Goal: Information Seeking & Learning: Learn about a topic

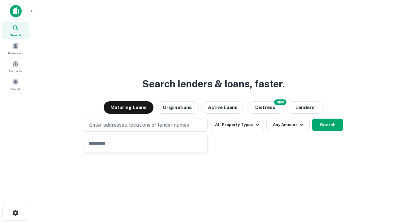
type input "**********"
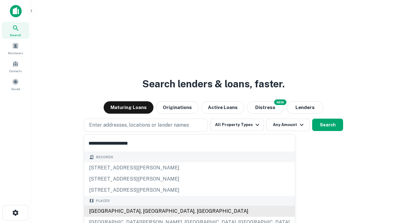
click at [148, 211] on div "[GEOGRAPHIC_DATA], [GEOGRAPHIC_DATA], [GEOGRAPHIC_DATA]" at bounding box center [189, 210] width 211 height 11
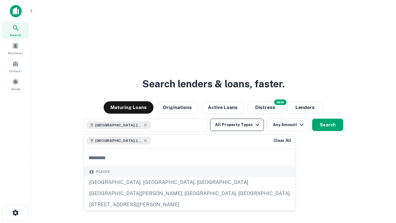
click at [237, 125] on button "All Property Types" at bounding box center [237, 124] width 54 height 12
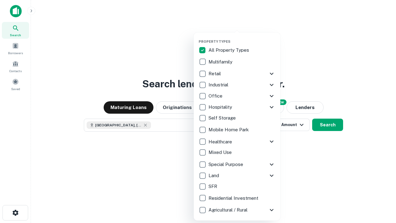
click at [242, 37] on button "button" at bounding box center [241, 37] width 87 height 0
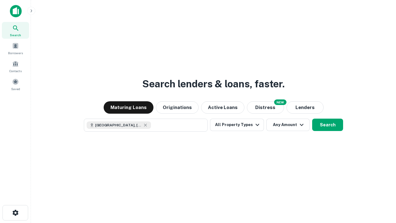
scroll to position [10, 0]
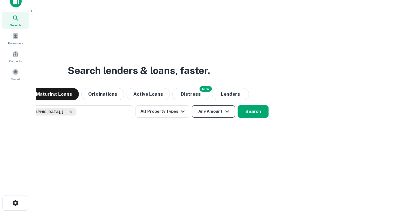
click at [192, 105] on button "Any Amount" at bounding box center [213, 111] width 43 height 12
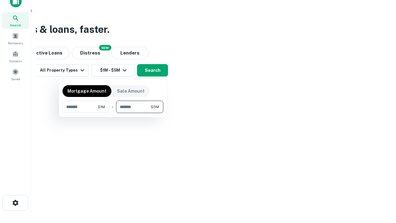
type input "*******"
click at [113, 113] on button "button" at bounding box center [112, 113] width 101 height 0
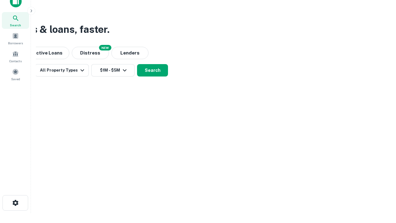
scroll to position [10, 0]
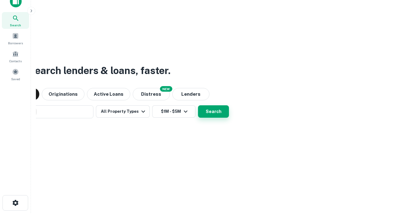
click at [198, 105] on button "Search" at bounding box center [213, 111] width 31 height 12
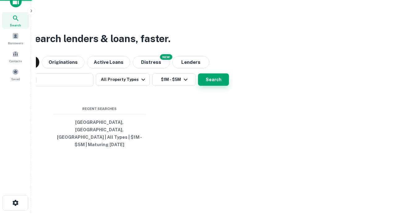
scroll to position [20, 175]
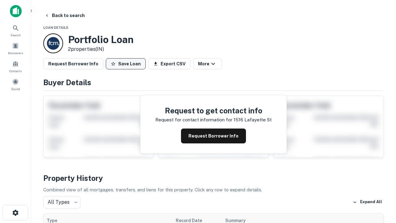
click at [126, 64] on button "Save Loan" at bounding box center [126, 63] width 40 height 11
click at [127, 64] on button "Save Loan" at bounding box center [126, 63] width 40 height 11
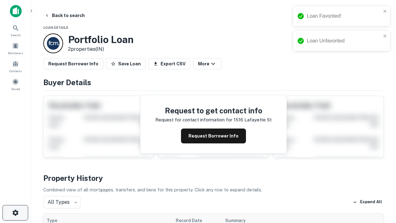
click at [15, 212] on icon "button" at bounding box center [15, 212] width 7 height 7
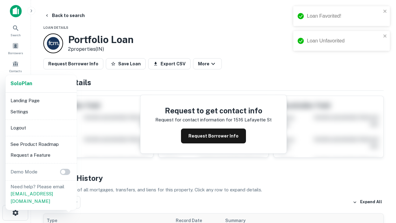
click at [41, 127] on li "Logout" at bounding box center [41, 127] width 66 height 11
